Goal: Find specific page/section: Find specific page/section

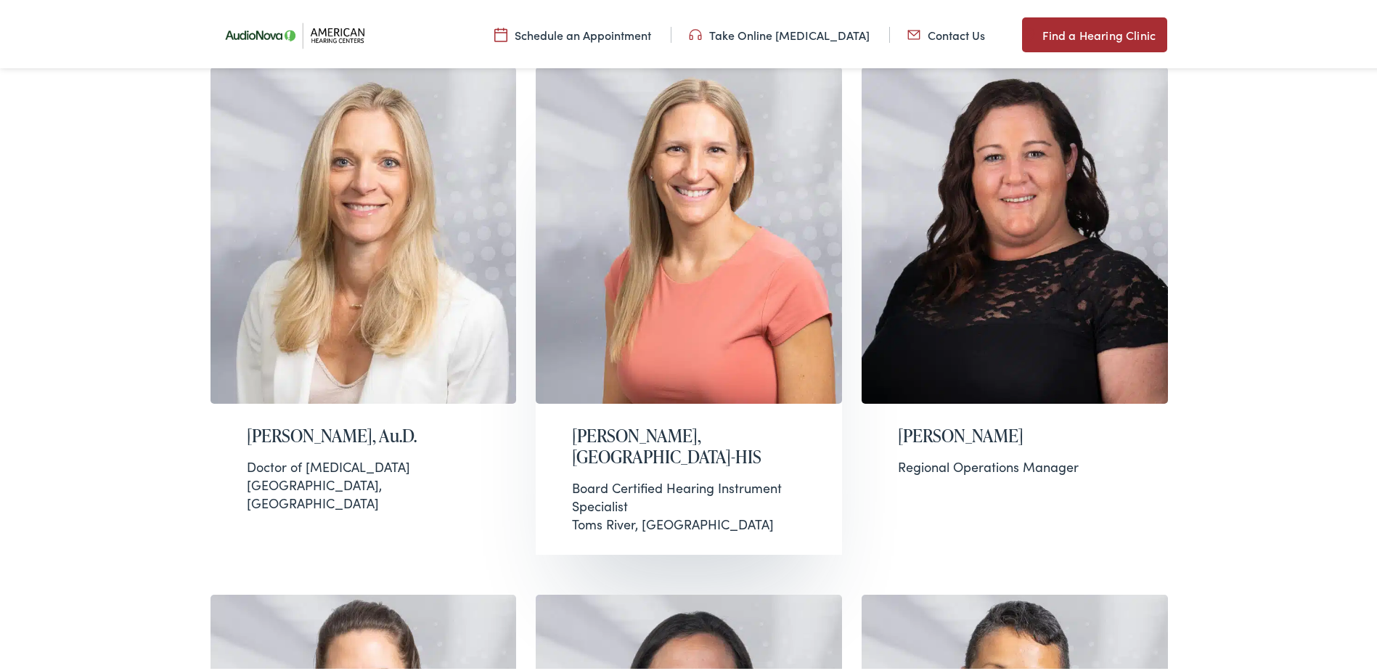
scroll to position [436, 0]
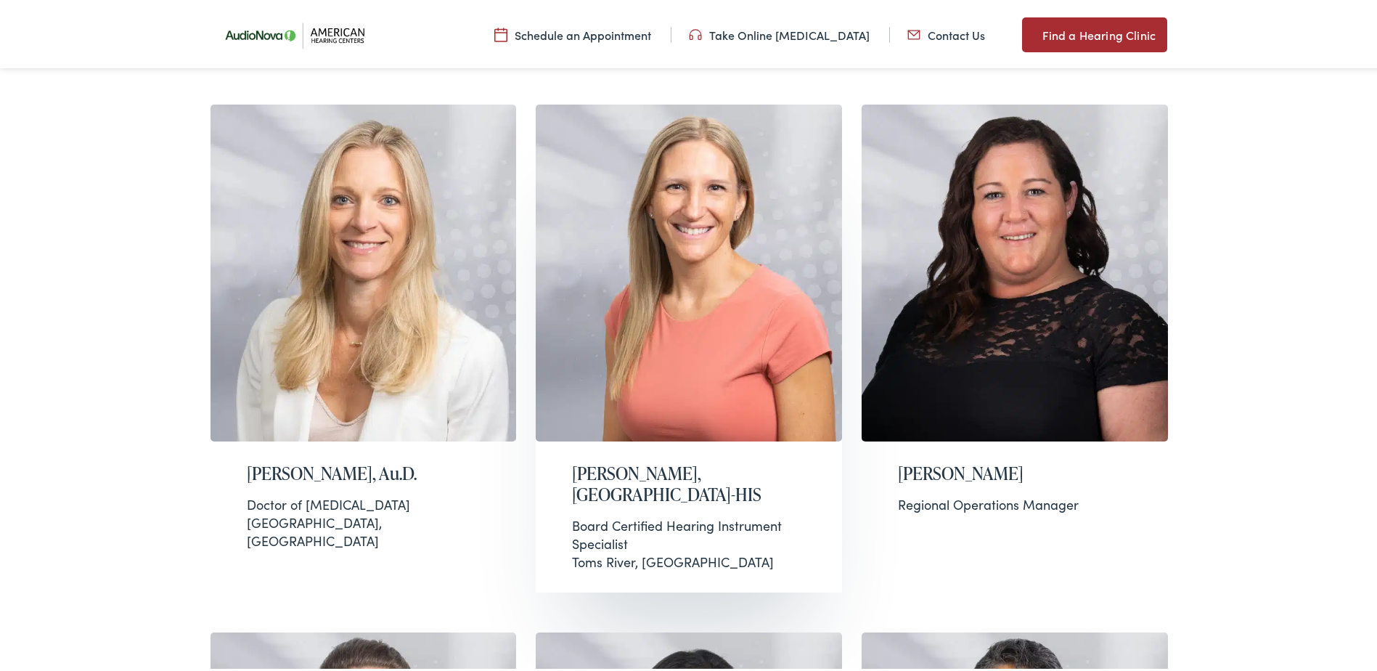
click at [663, 245] on img at bounding box center [689, 270] width 306 height 337
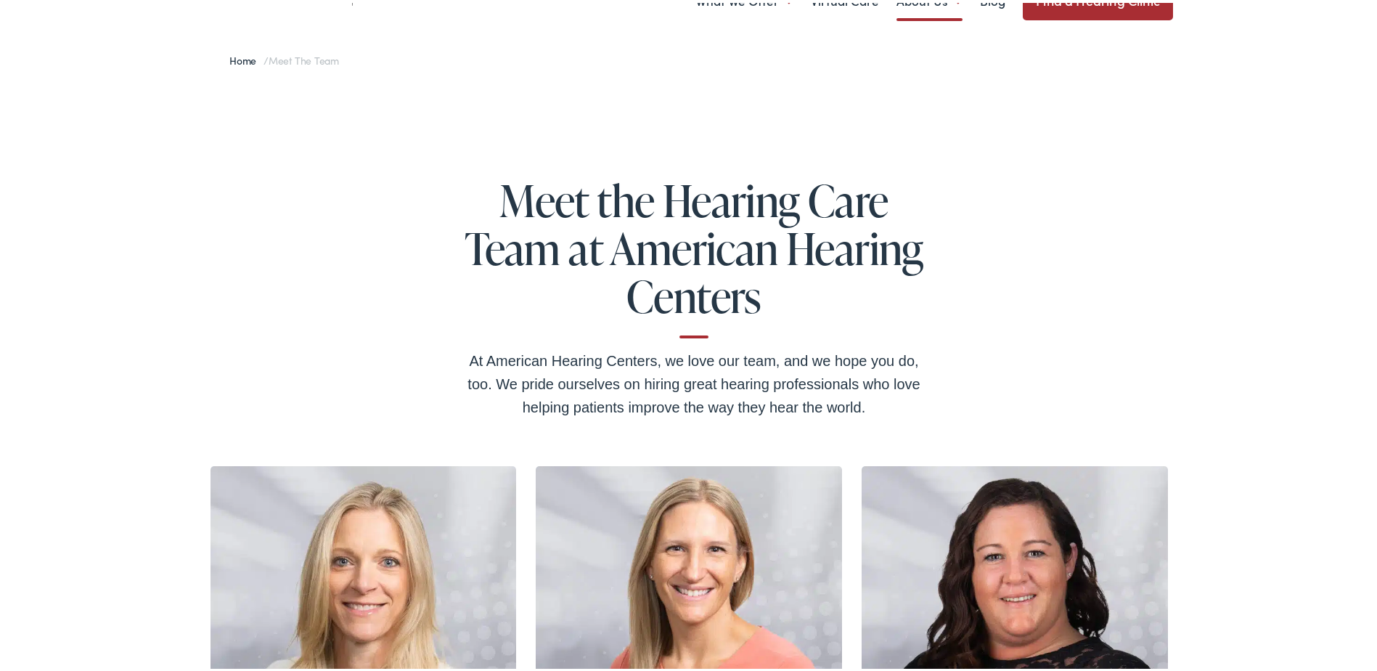
scroll to position [0, 0]
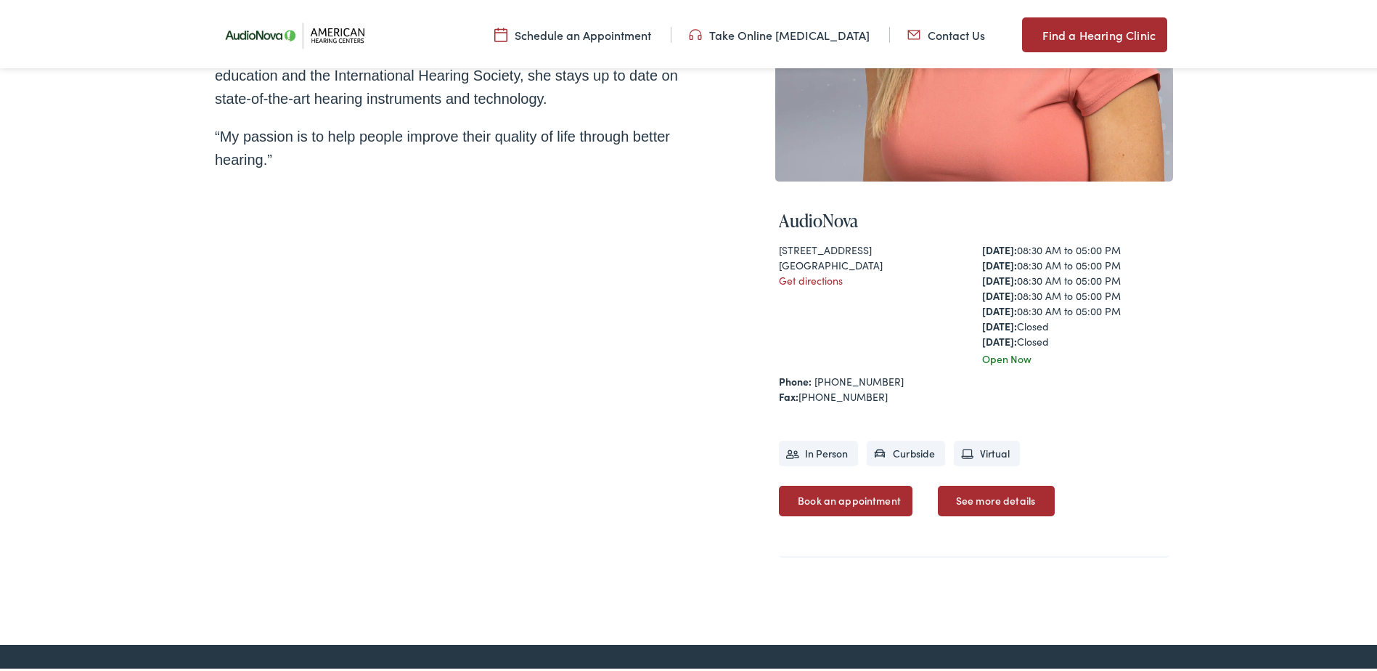
scroll to position [436, 0]
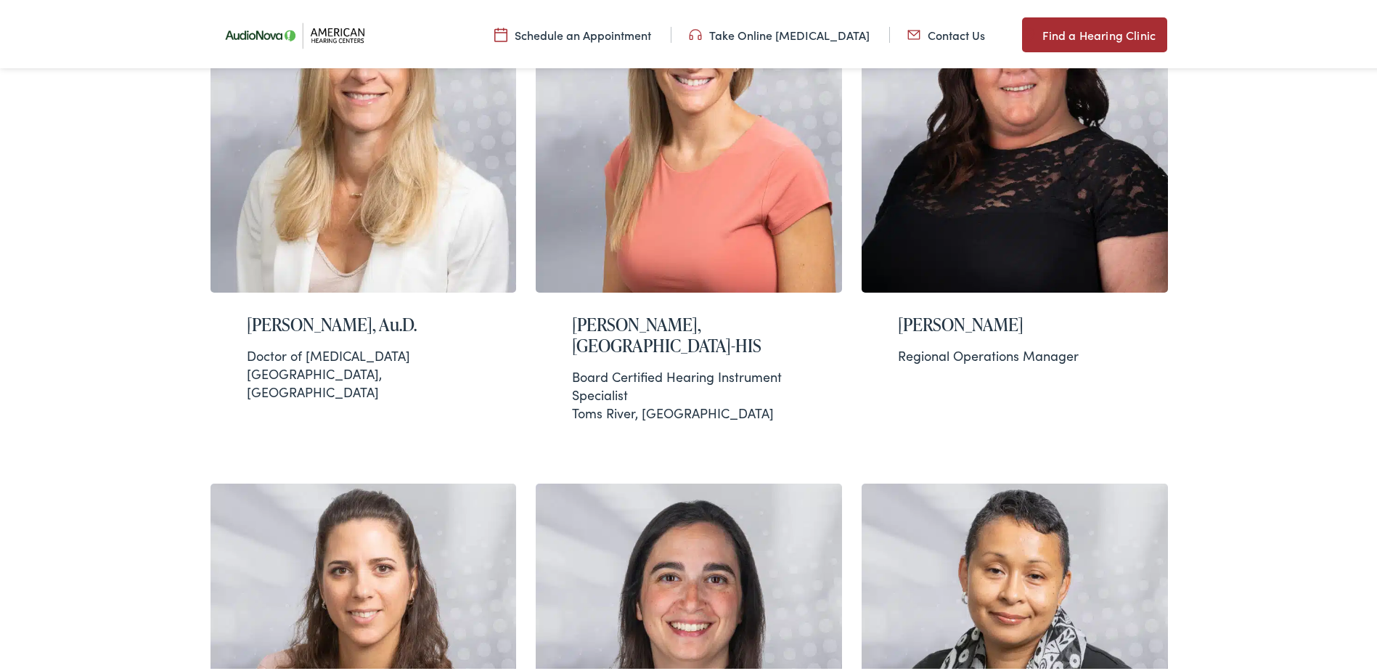
scroll to position [581, 0]
